Goal: Information Seeking & Learning: Learn about a topic

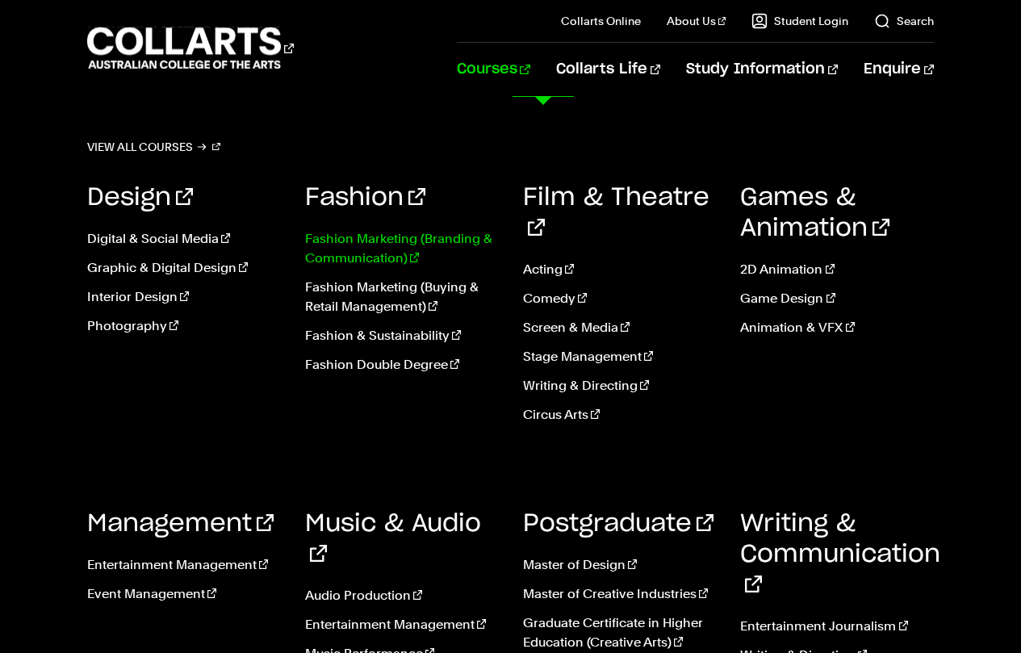
scroll to position [115, 0]
click at [131, 327] on link "Photography" at bounding box center [184, 325] width 194 height 19
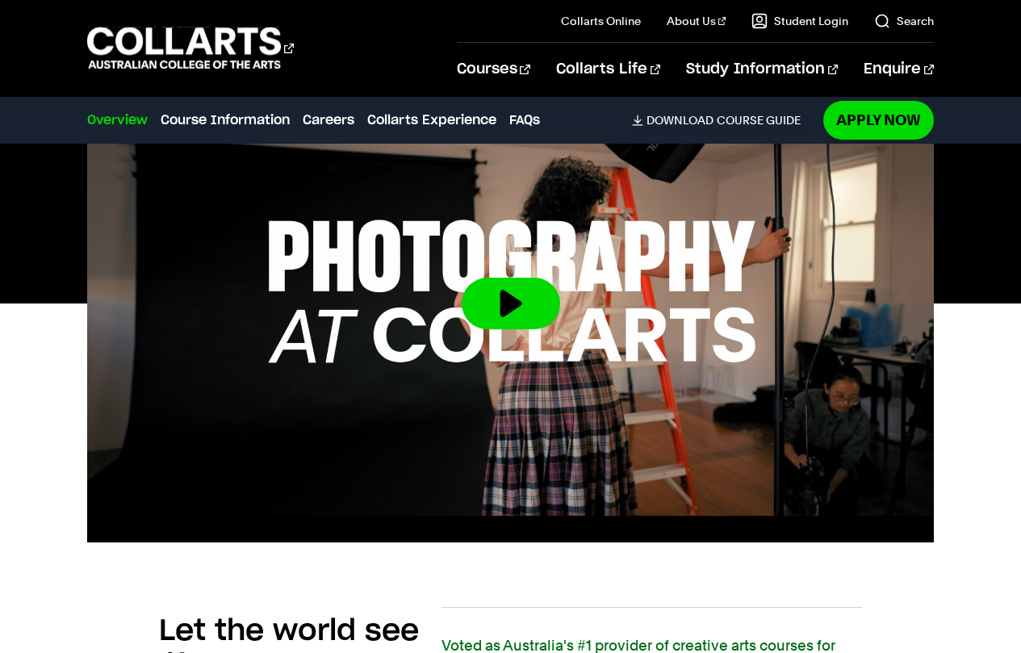
scroll to position [531, 0]
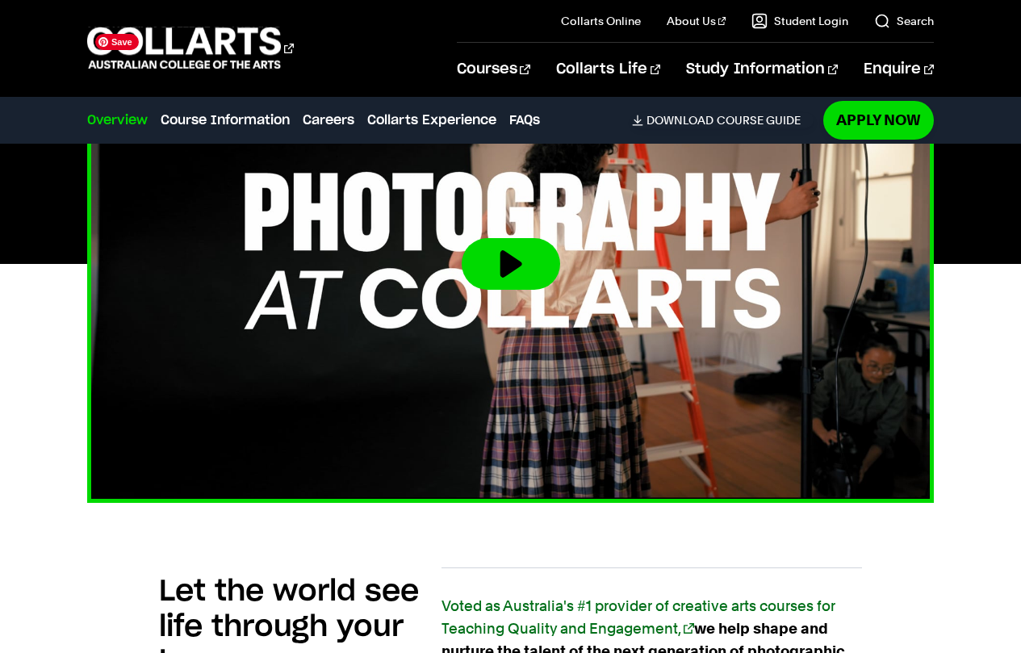
click at [495, 264] on button at bounding box center [510, 264] width 98 height 52
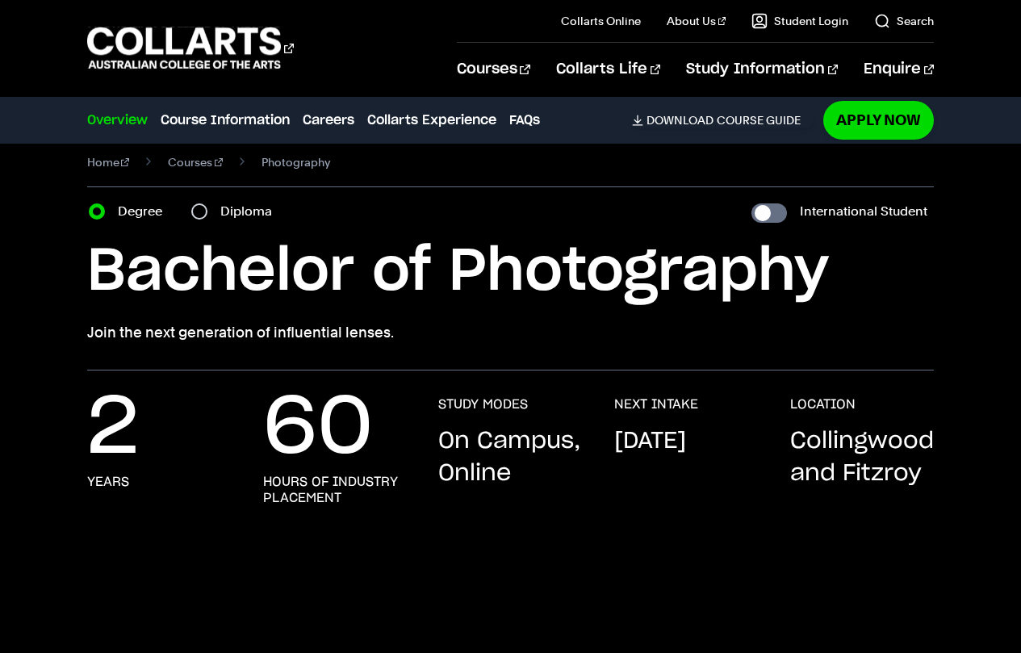
scroll to position [0, 0]
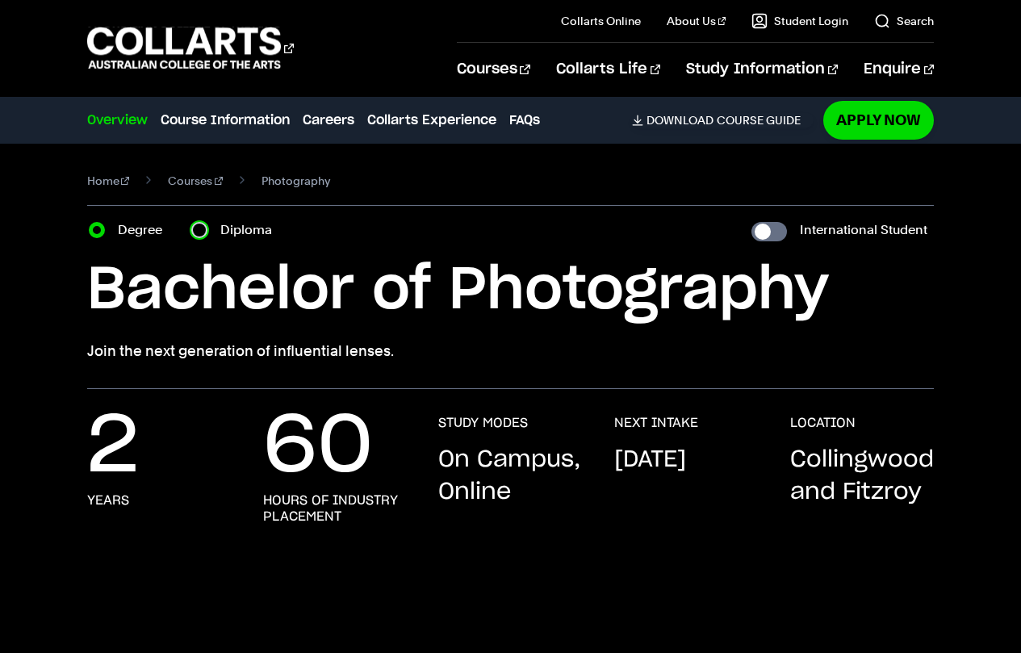
click at [194, 234] on input "Diploma" at bounding box center [199, 230] width 16 height 16
radio input "true"
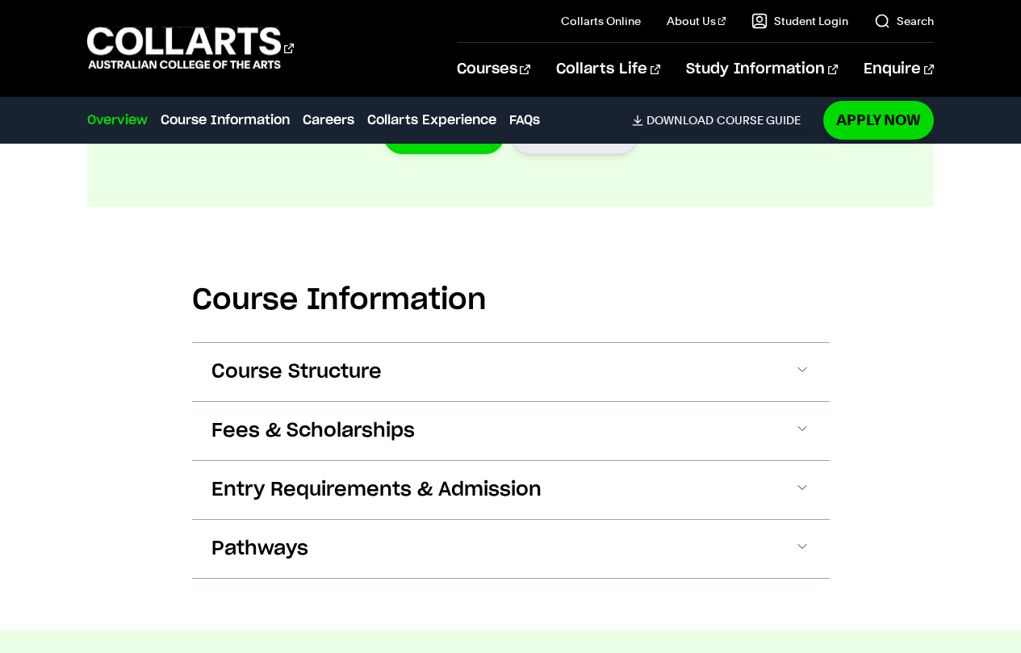
scroll to position [1849, 0]
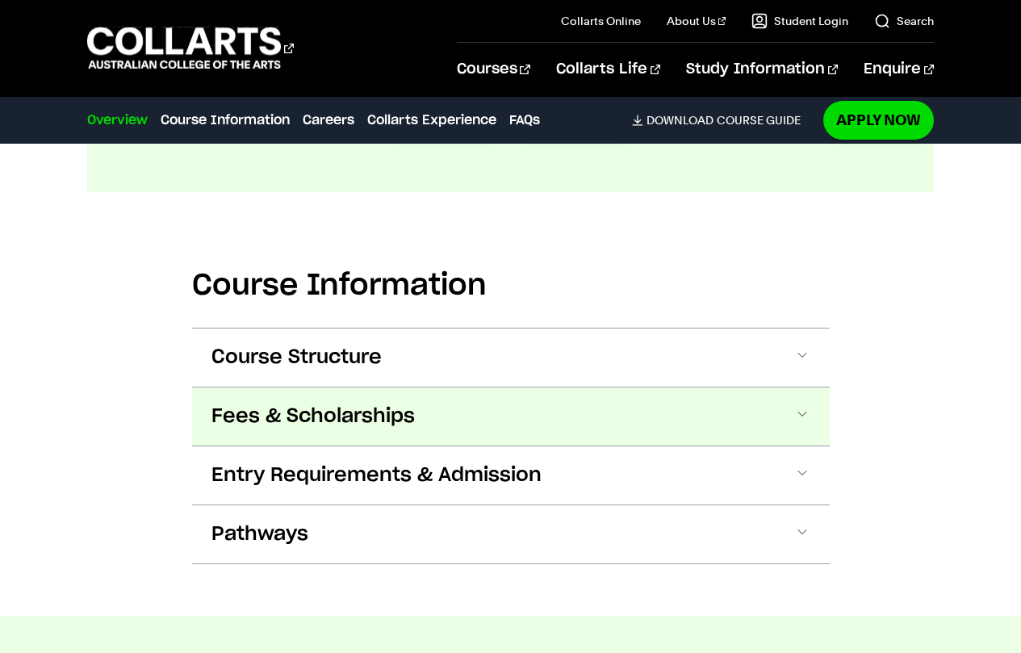
click at [0, 0] on span at bounding box center [0, 0] width 0 height 0
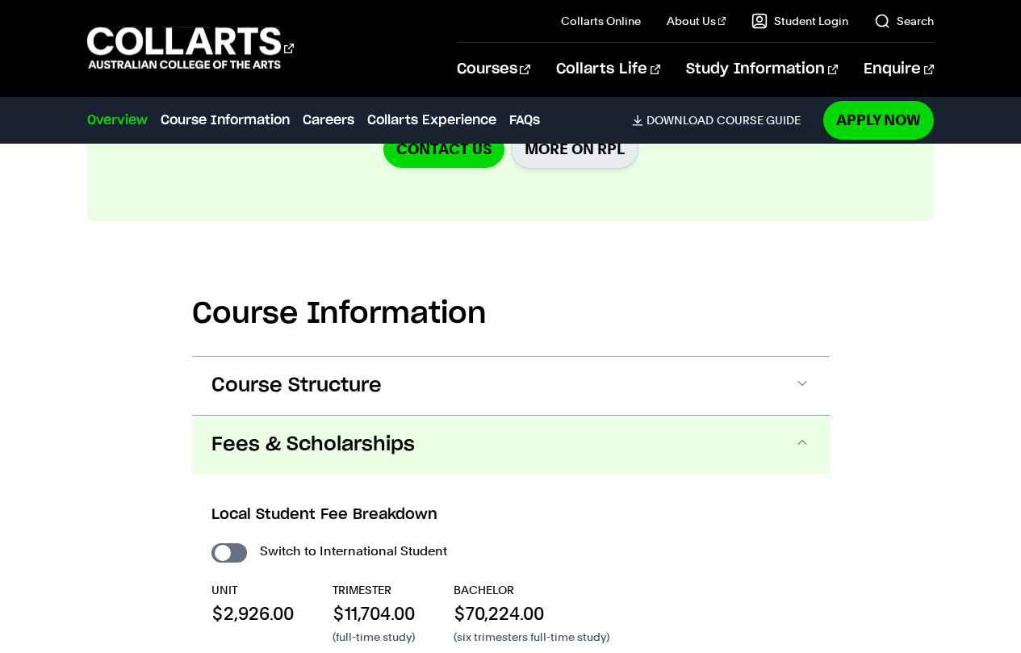
scroll to position [1814, 0]
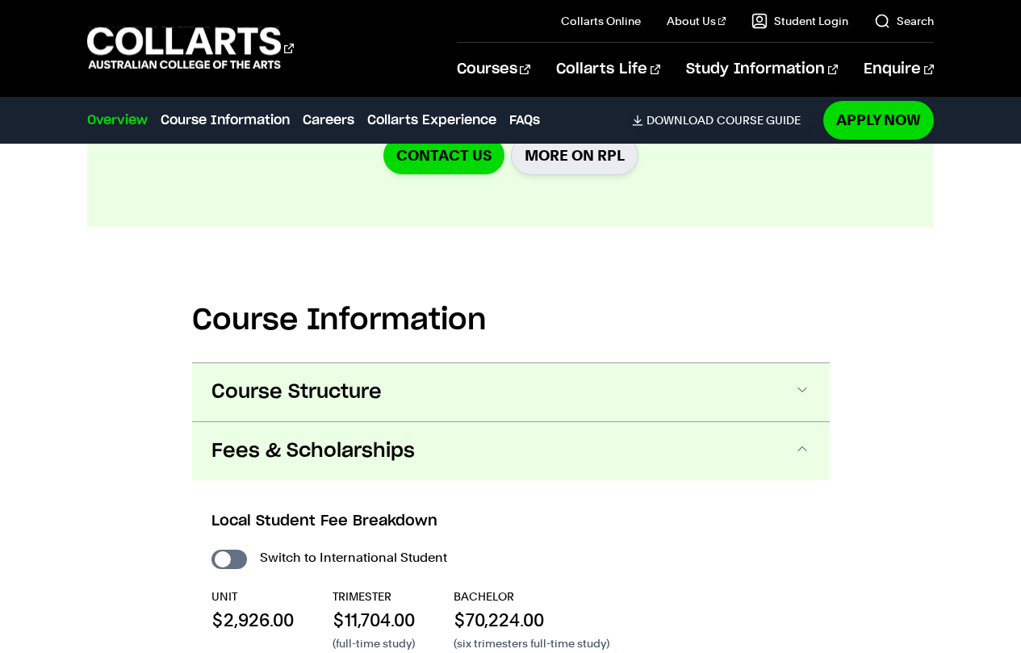
click at [0, 0] on span at bounding box center [0, 0] width 0 height 0
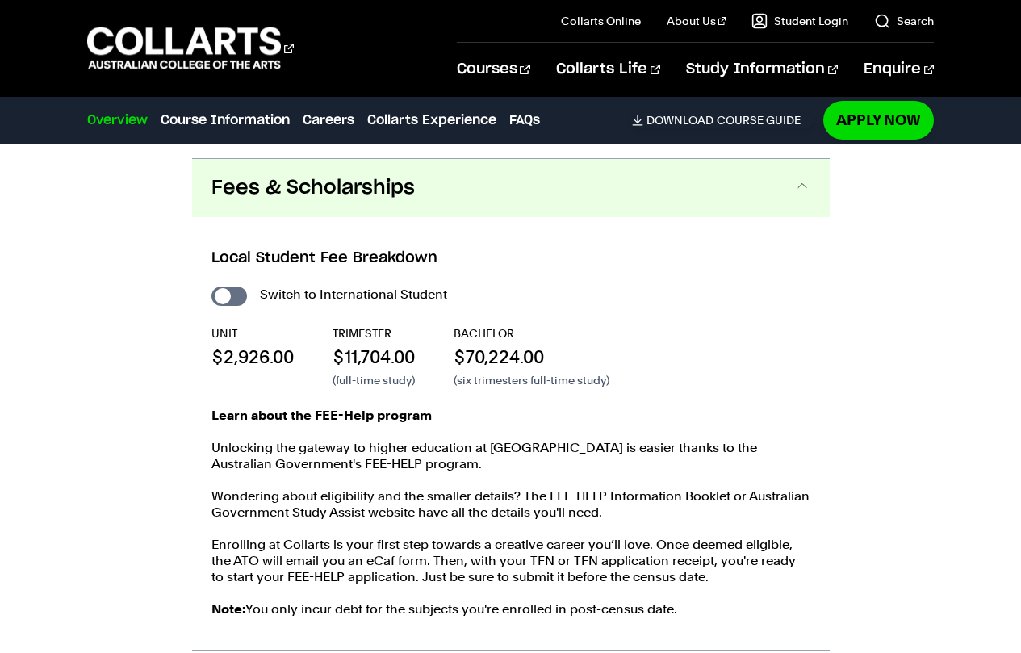
scroll to position [2730, 0]
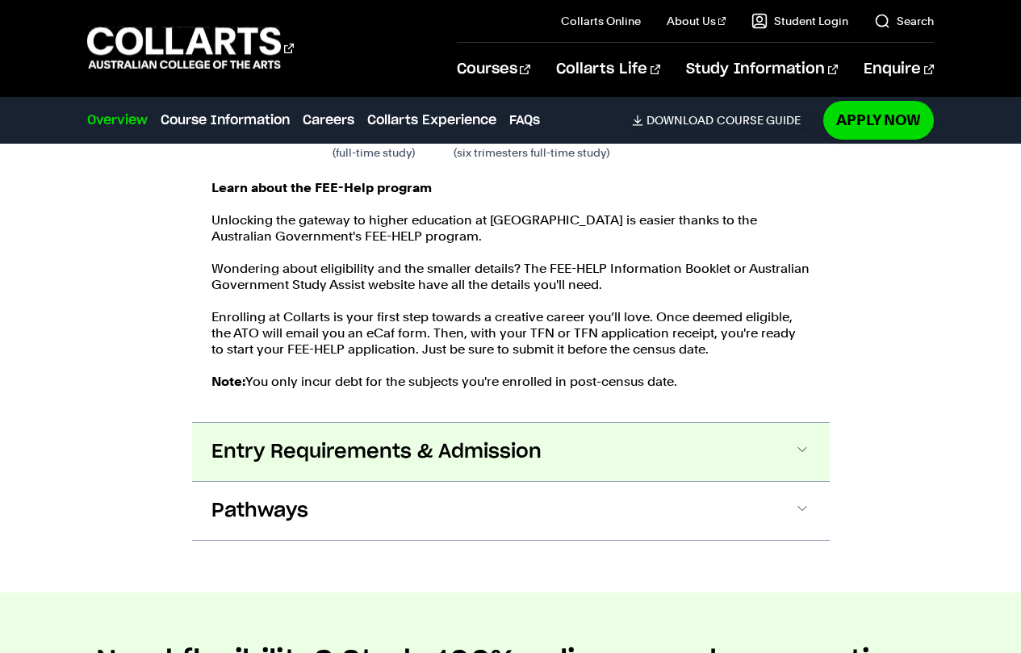
click at [0, 0] on span "Entry Requirements & Admission" at bounding box center [0, 0] width 0 height 0
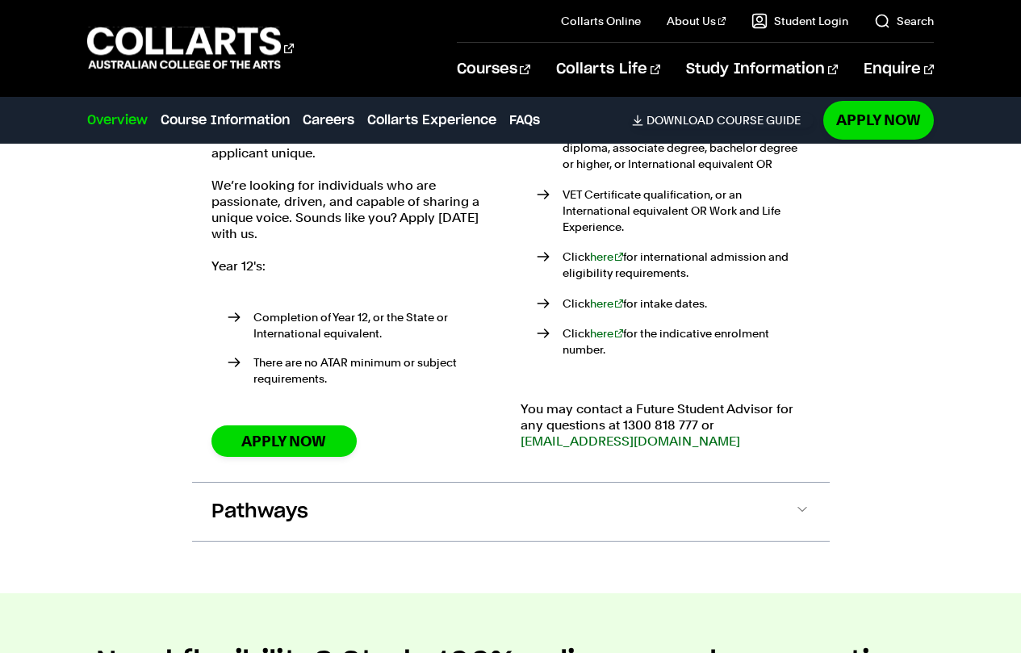
scroll to position [3399, 0]
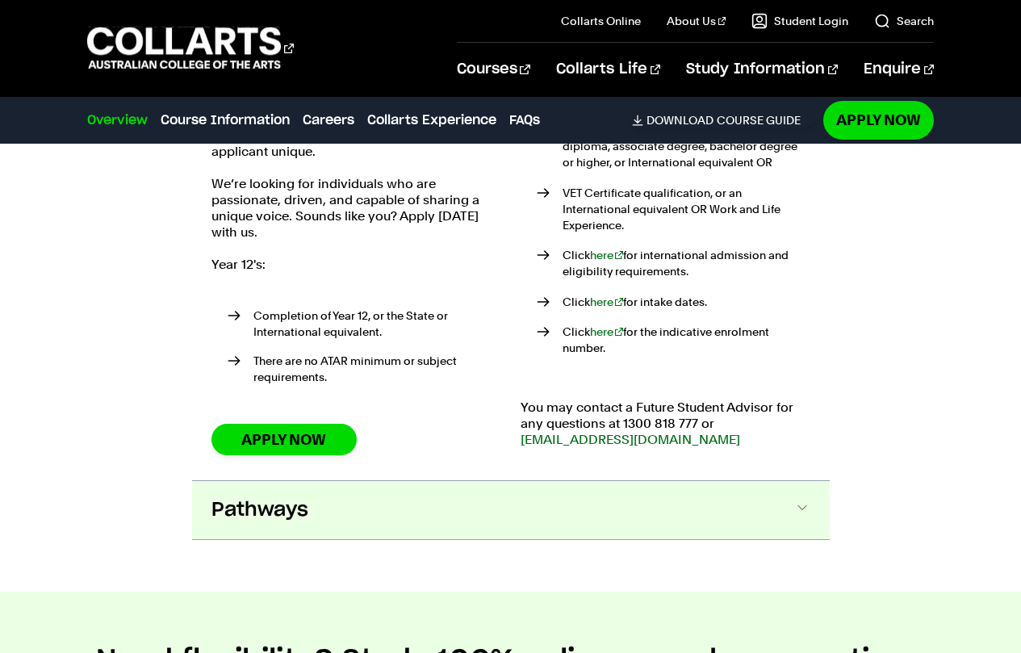
click at [0, 0] on button "Pathways" at bounding box center [0, 0] width 0 height 0
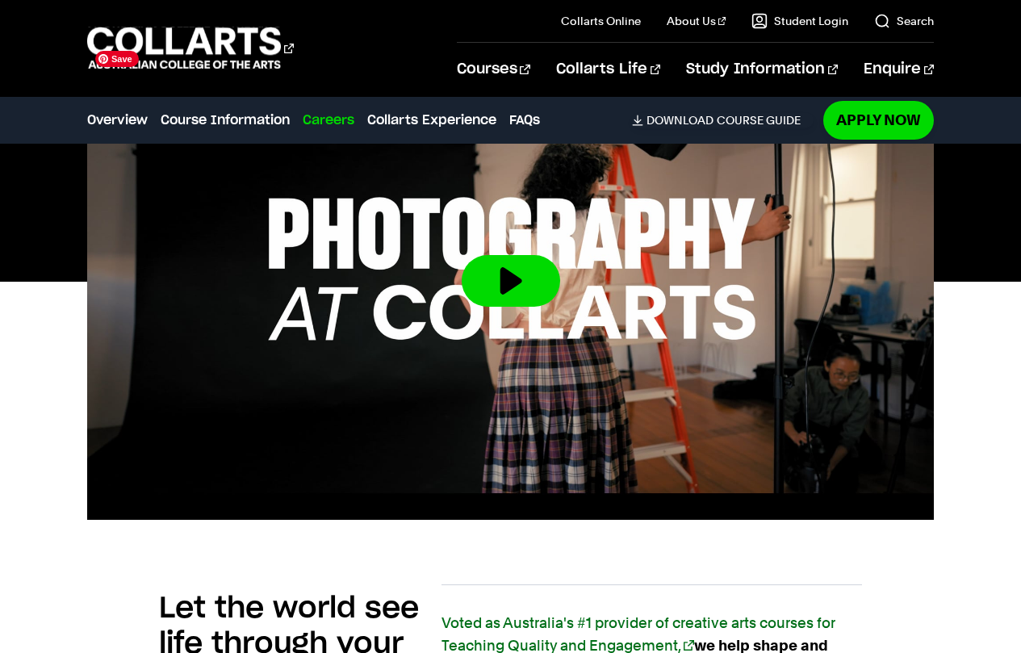
scroll to position [440, 0]
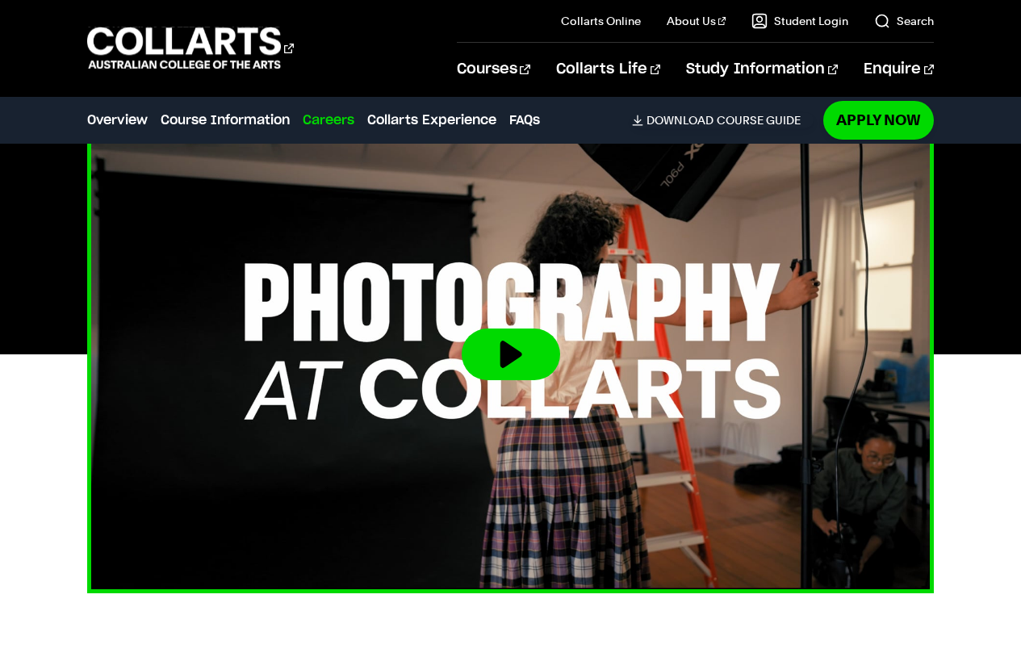
click at [524, 367] on button at bounding box center [510, 354] width 98 height 52
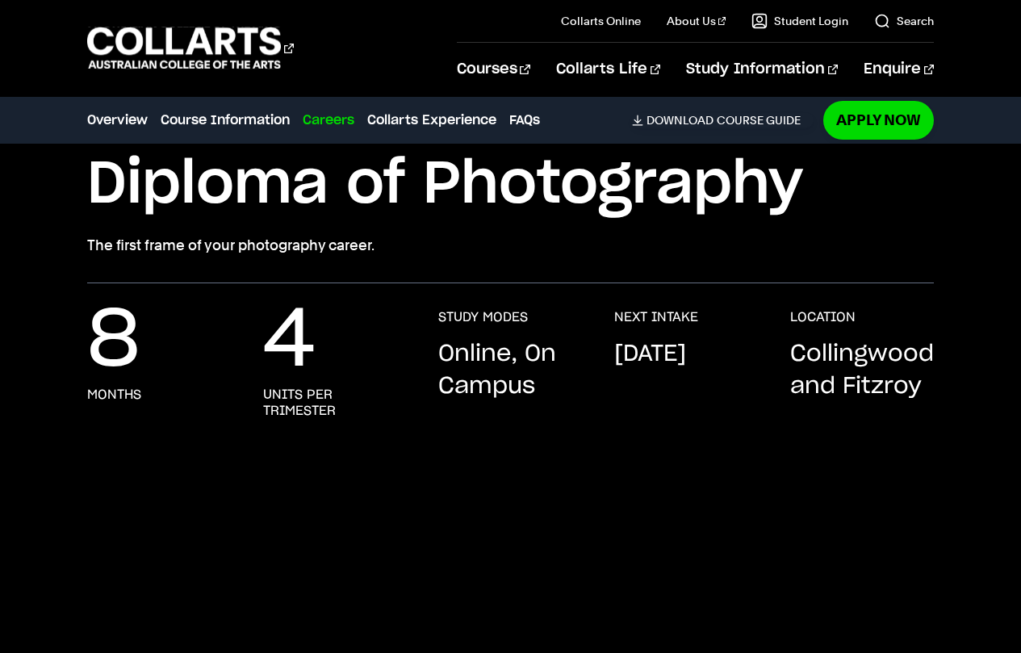
scroll to position [97, 0]
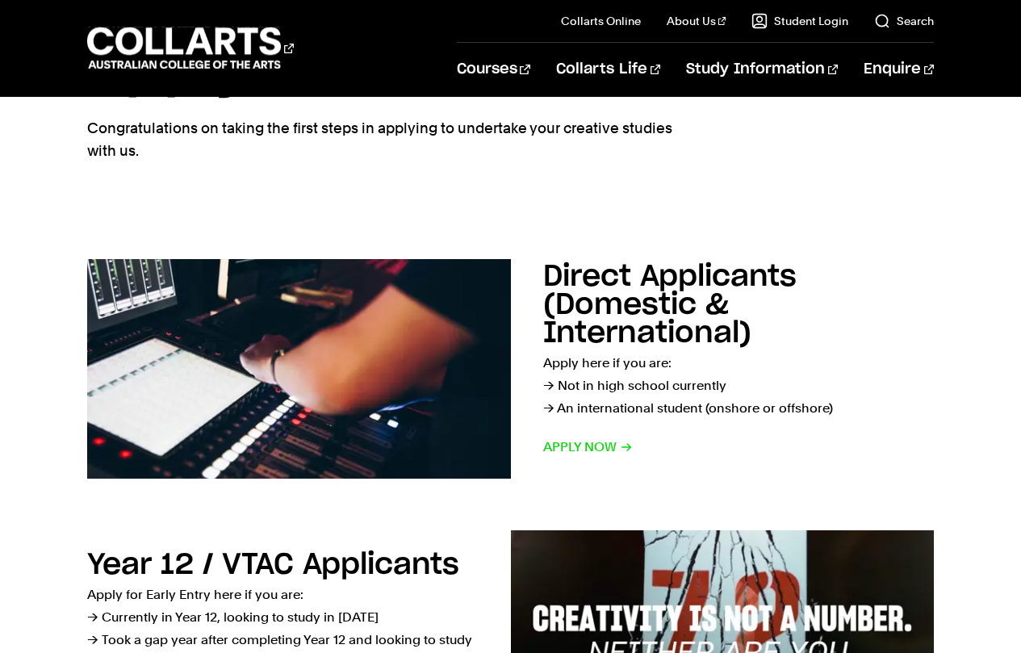
scroll to position [126, 0]
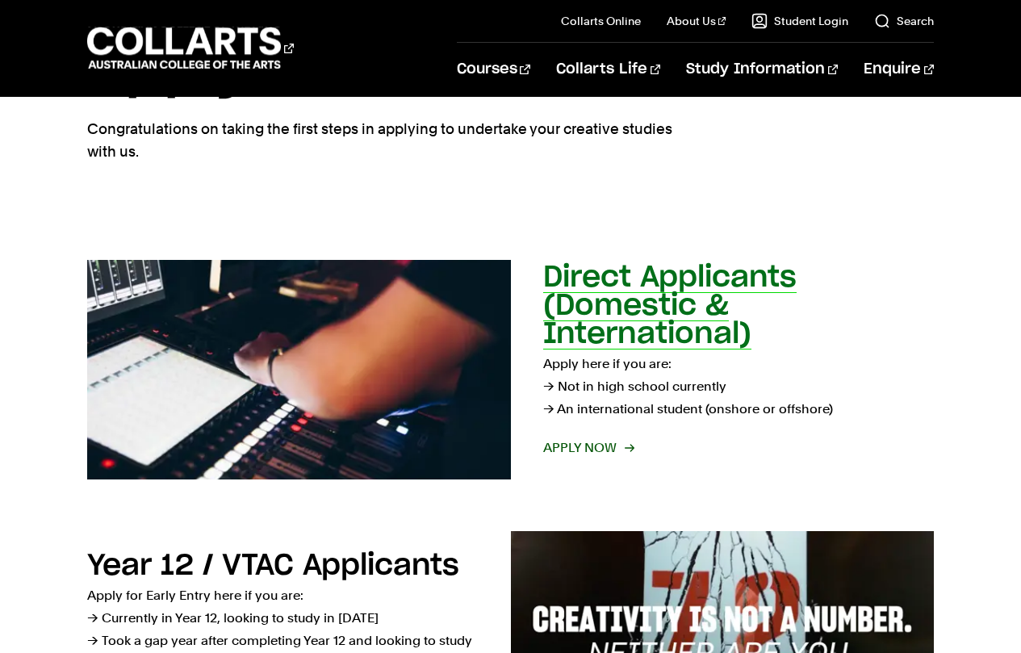
click at [622, 445] on span "Apply now" at bounding box center [588, 447] width 90 height 23
